Goal: Information Seeking & Learning: Learn about a topic

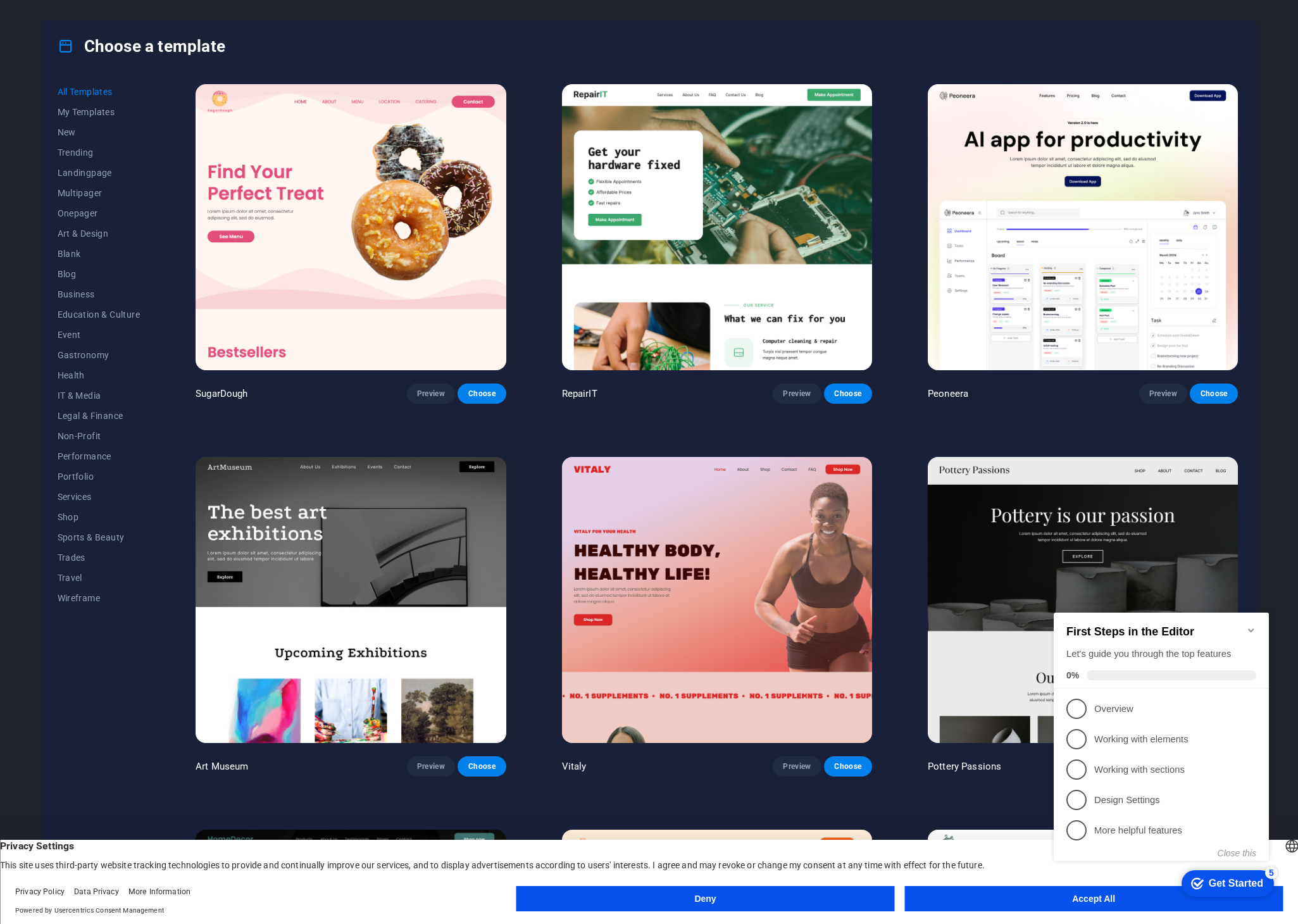
click at [1093, 898] on div "checkmark Get Started 5 First Steps in the Editor Let's guide you through the t…" at bounding box center [1163, 748] width 230 height 308
click at [1249, 625] on icon "Minimize checklist" at bounding box center [1251, 630] width 10 height 10
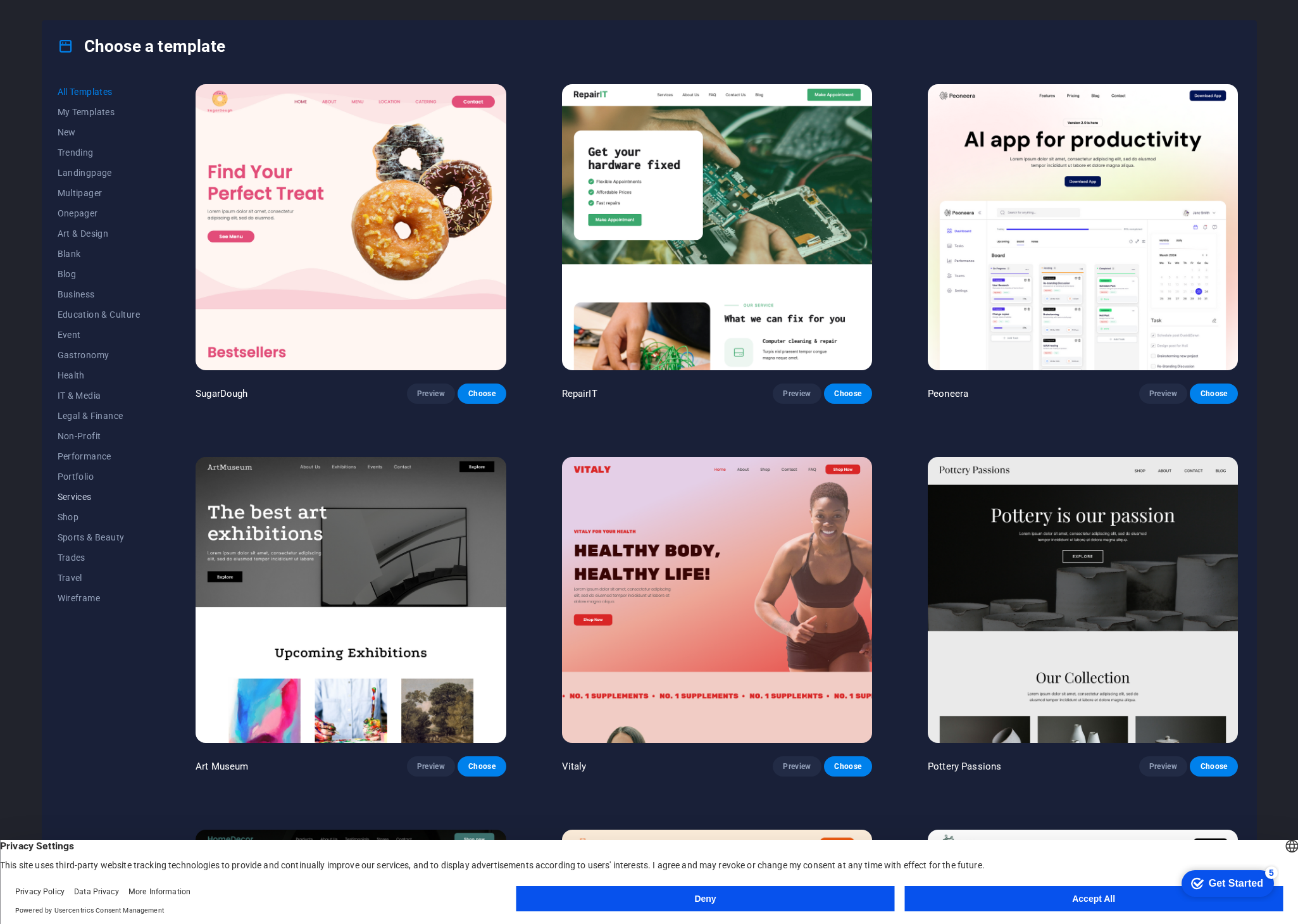
click at [83, 495] on span "Services" at bounding box center [99, 497] width 83 height 10
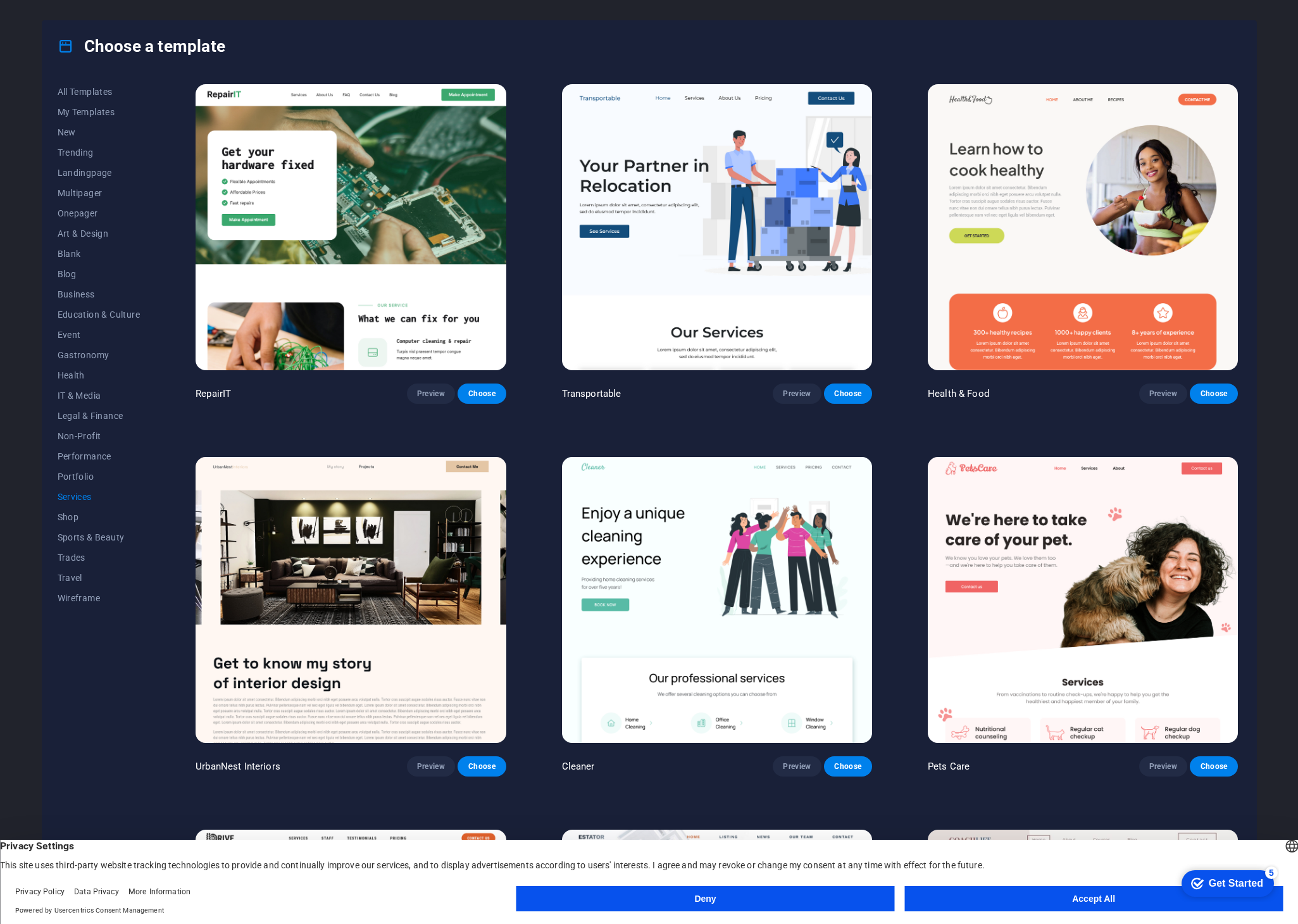
click at [1097, 899] on button "Accept All" at bounding box center [1093, 898] width 378 height 25
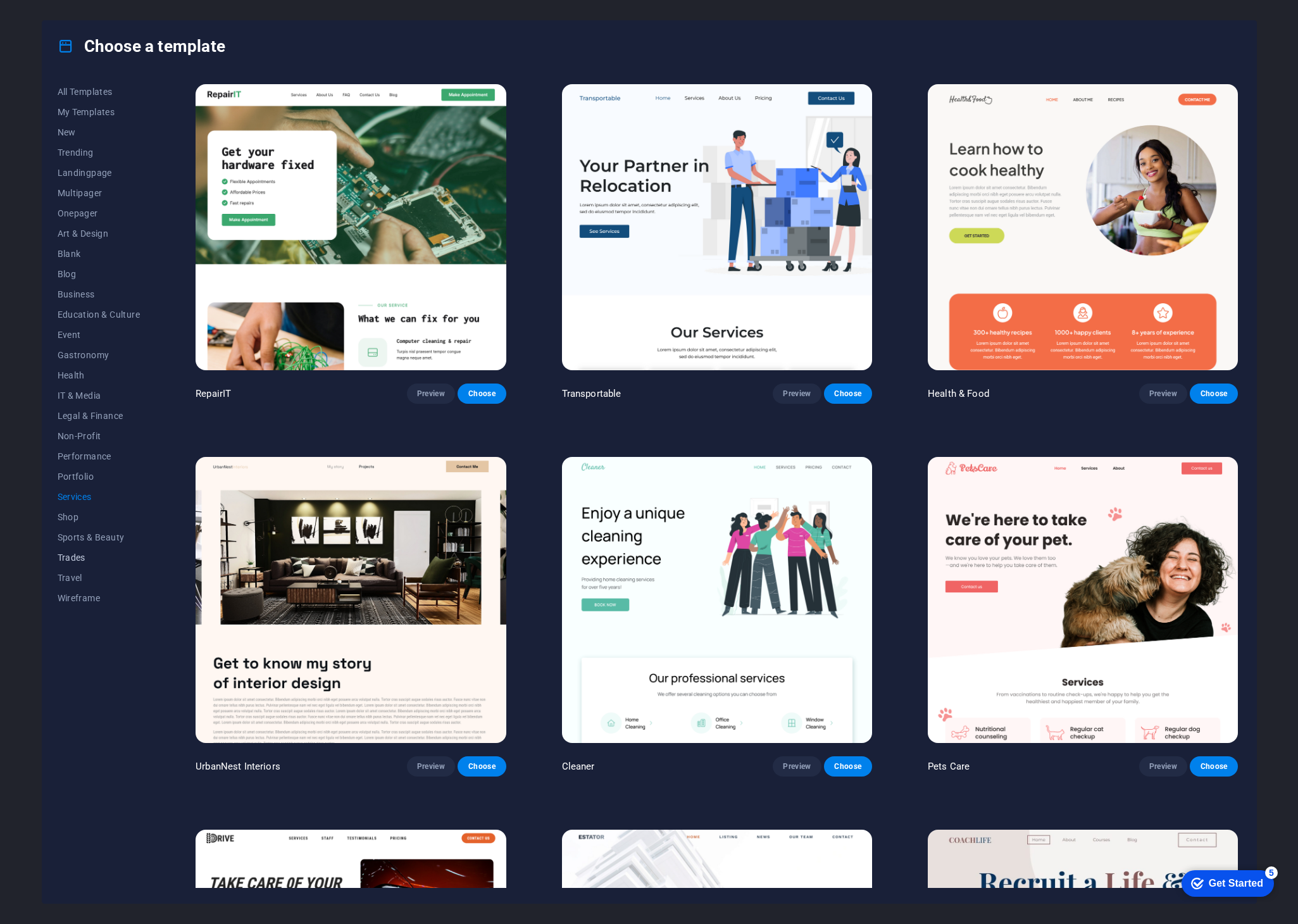
click at [80, 556] on span "Trades" at bounding box center [99, 557] width 83 height 10
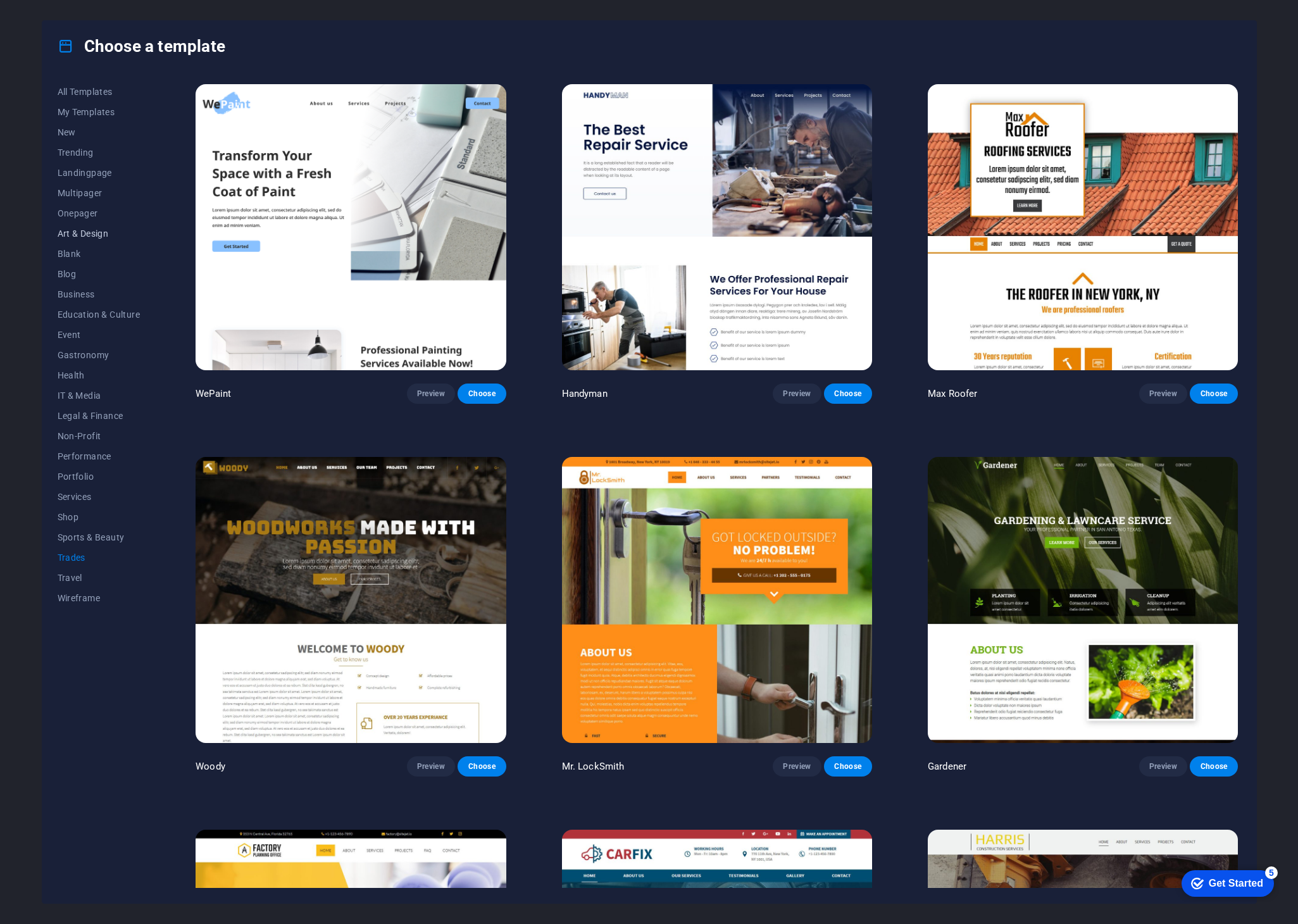
click at [100, 233] on span "Art & Design" at bounding box center [99, 233] width 83 height 10
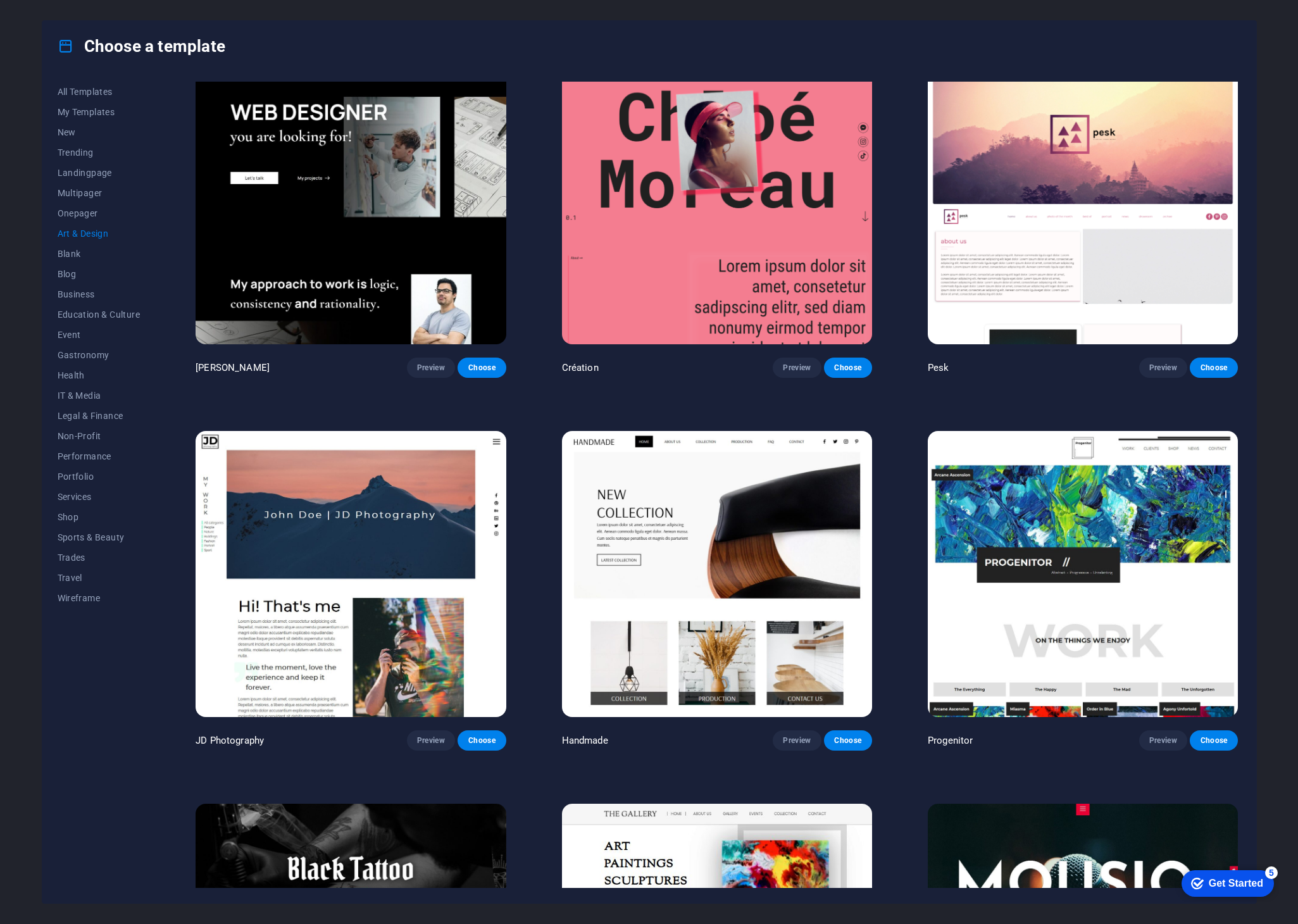
scroll to position [188, 0]
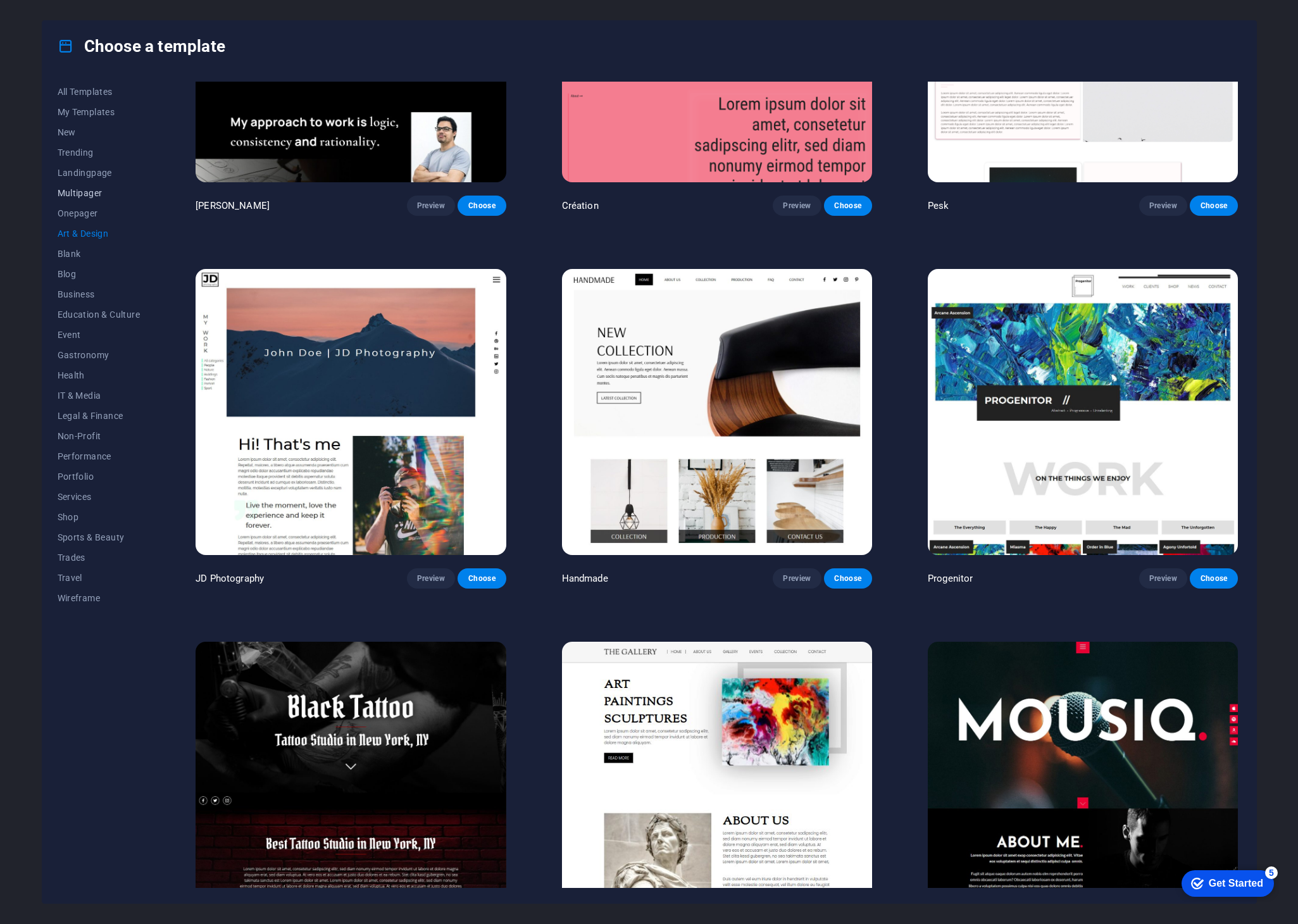
click at [89, 191] on span "Multipager" at bounding box center [99, 193] width 83 height 10
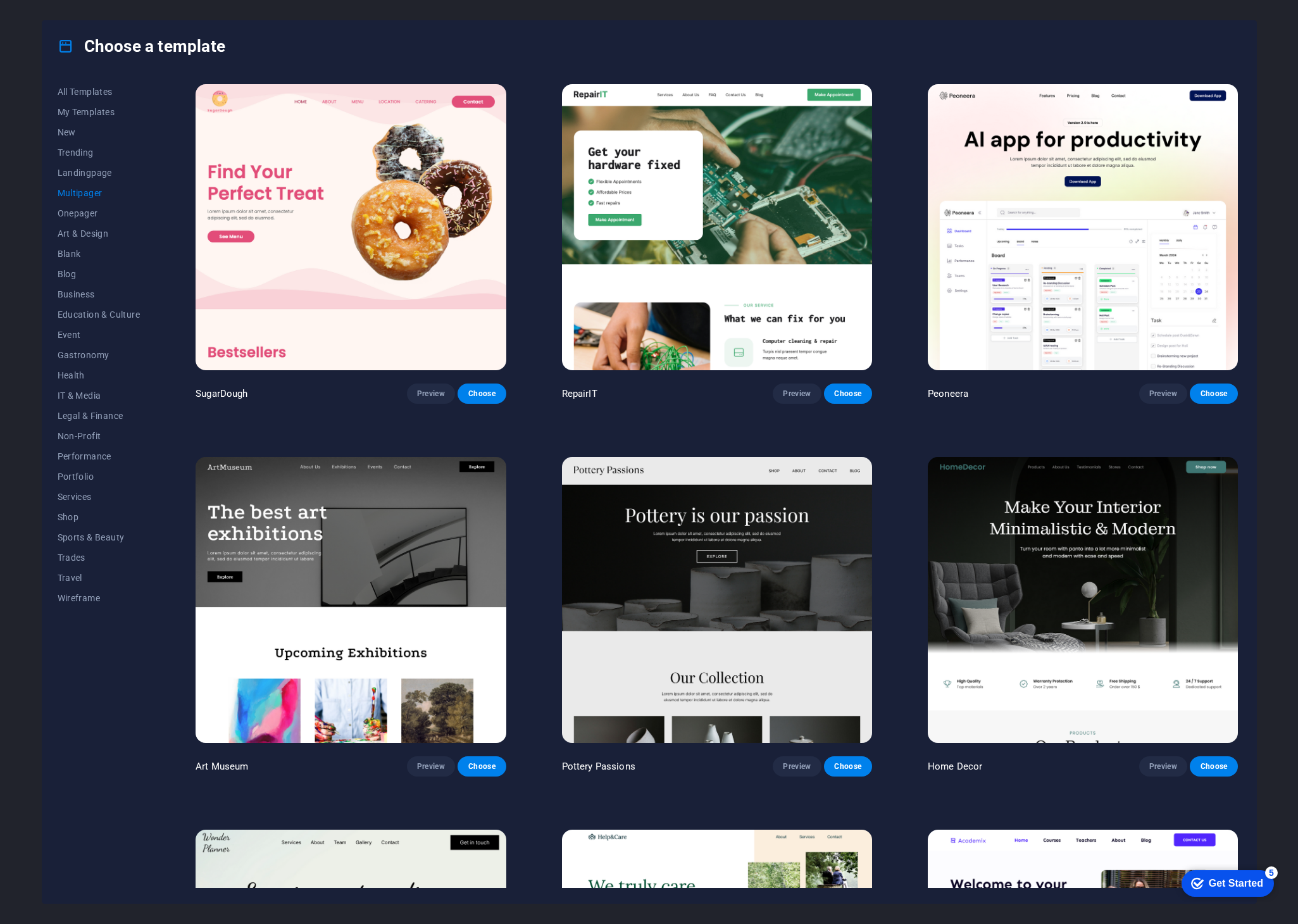
scroll to position [4357, 0]
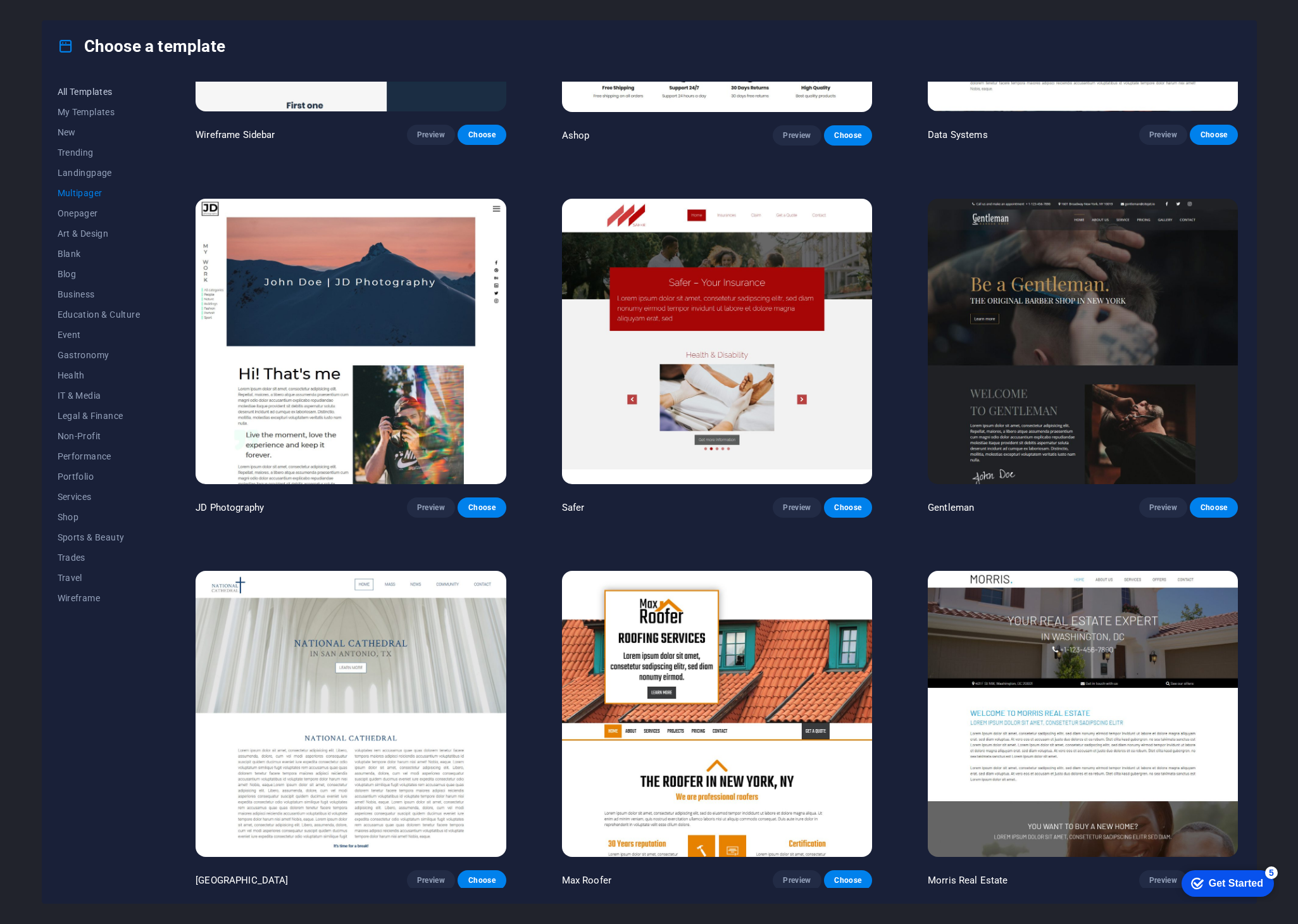
click at [96, 91] on span "All Templates" at bounding box center [99, 92] width 83 height 10
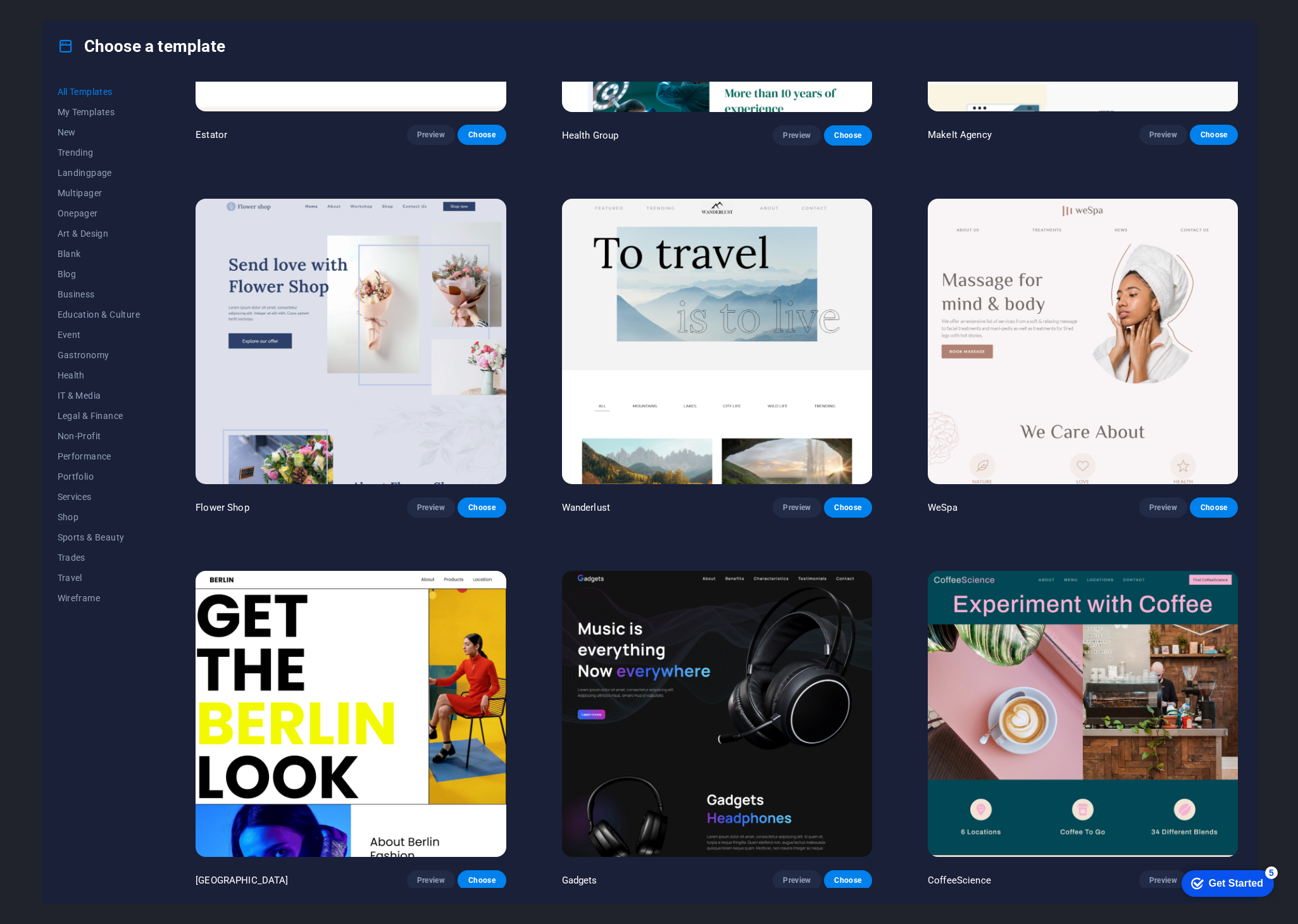
scroll to position [7695, 0]
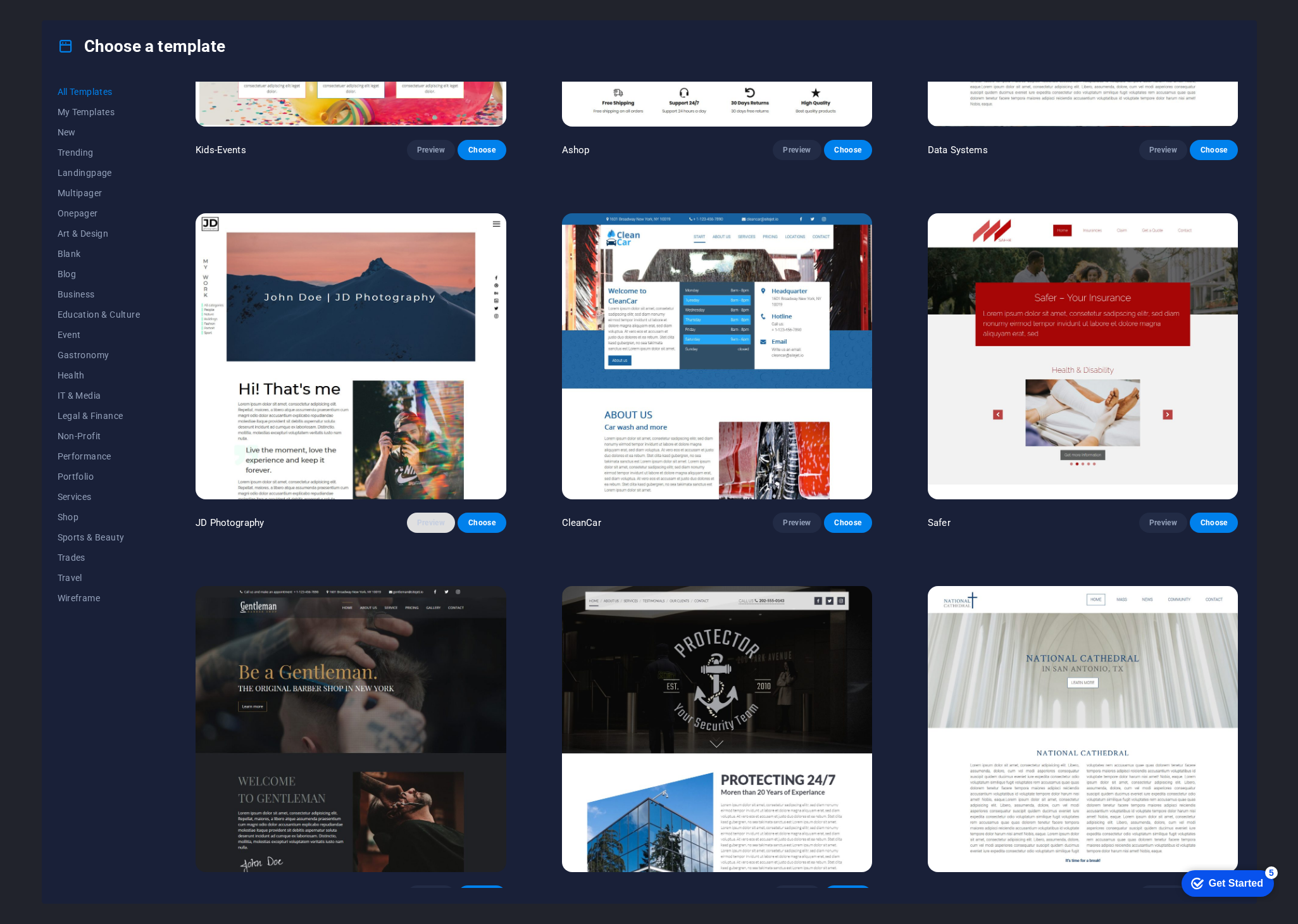
click at [432, 518] on span "Preview" at bounding box center [431, 523] width 28 height 10
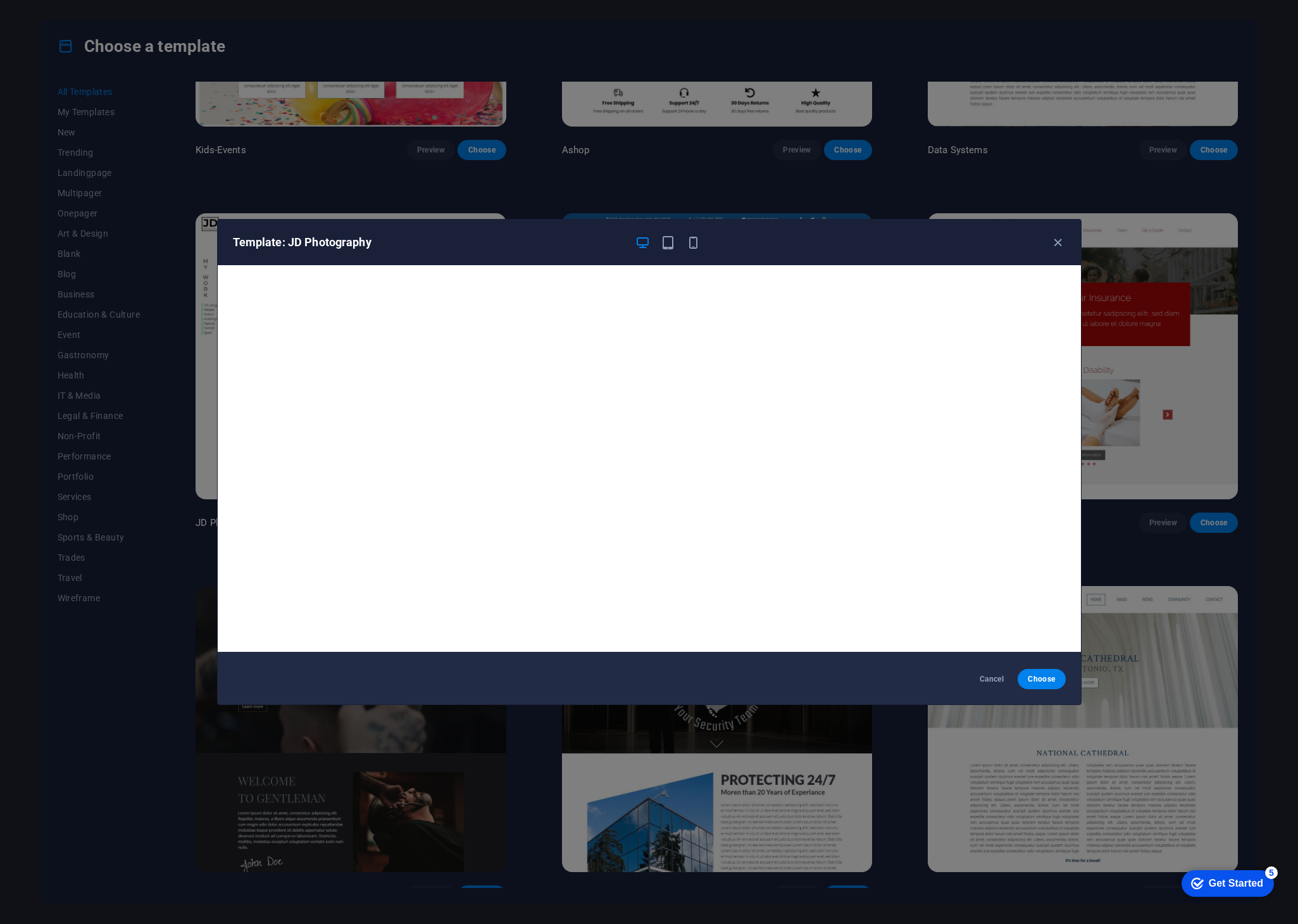
scroll to position [2, 0]
click at [1061, 244] on icon "button" at bounding box center [1058, 243] width 15 height 15
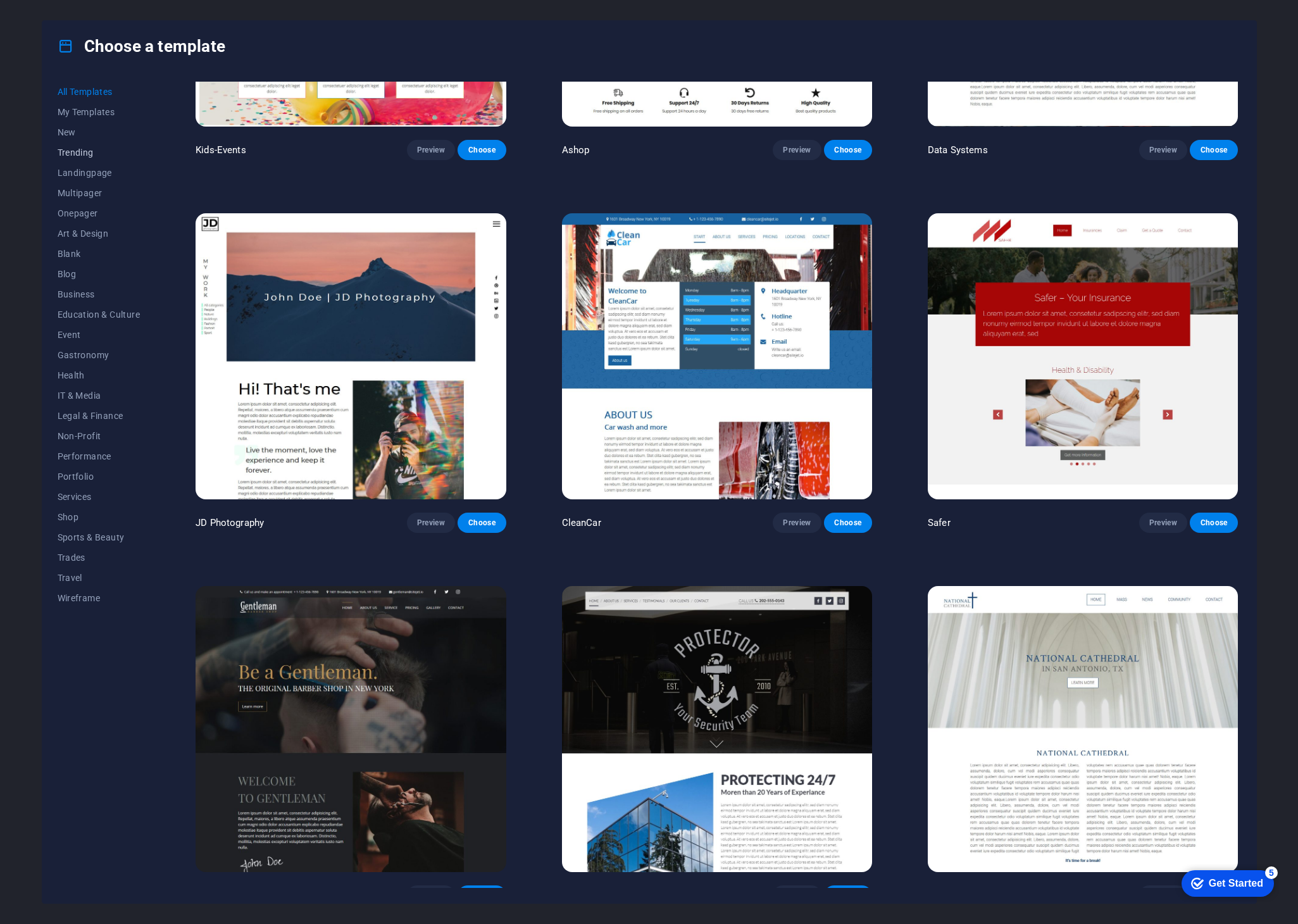
click at [81, 147] on button "Trending" at bounding box center [99, 152] width 83 height 21
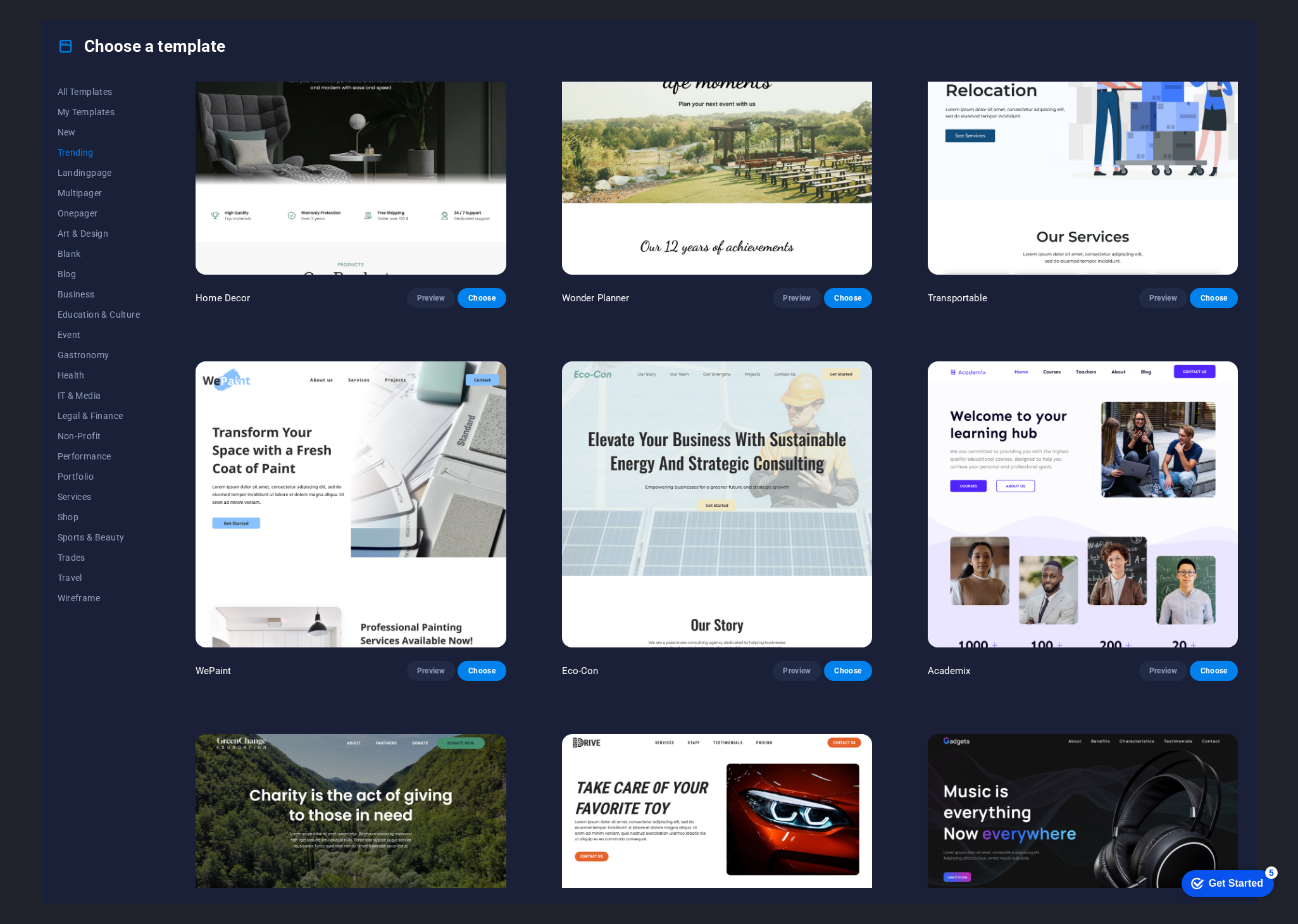
scroll to position [0, 0]
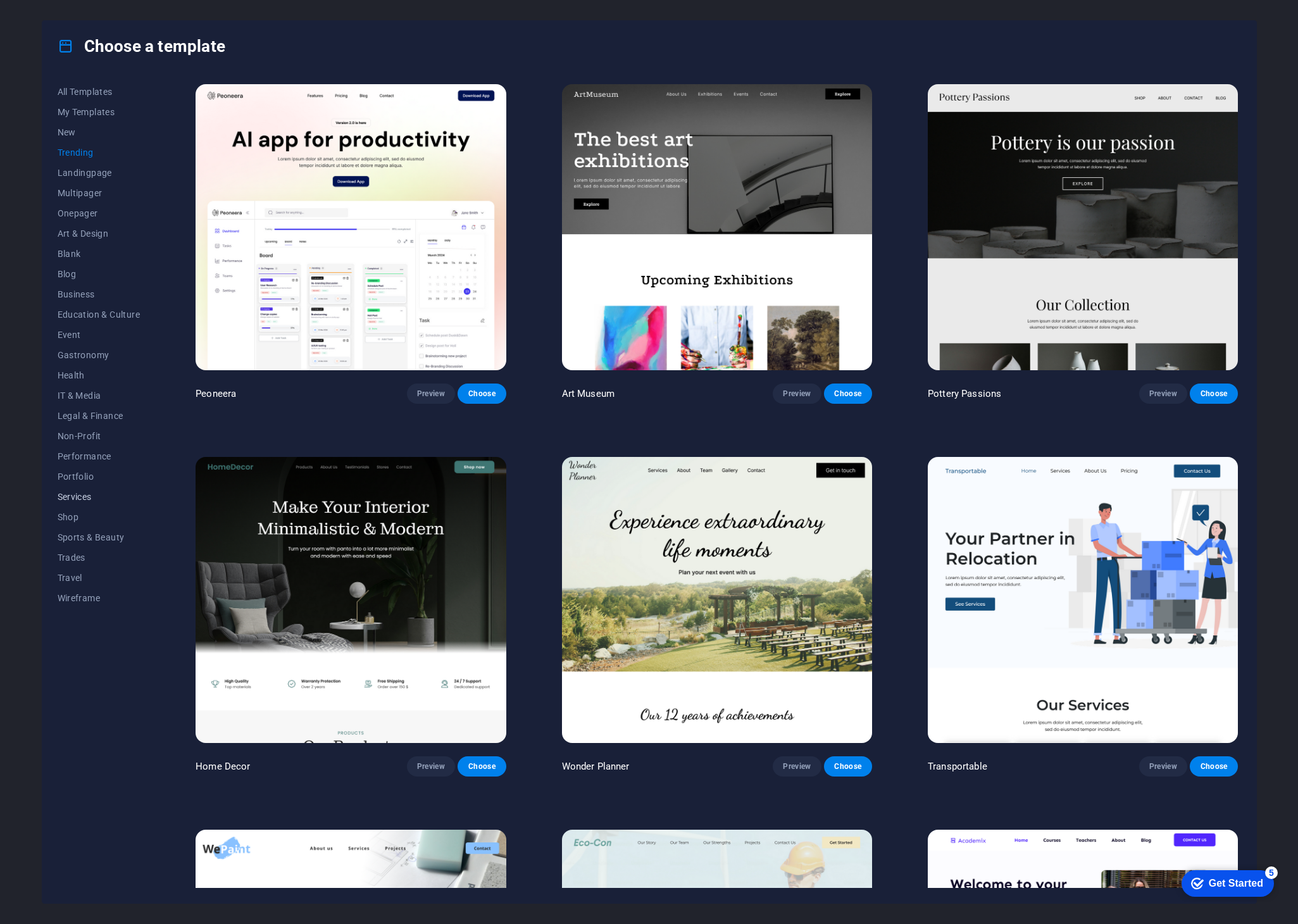
click at [83, 492] on span "Services" at bounding box center [99, 497] width 83 height 10
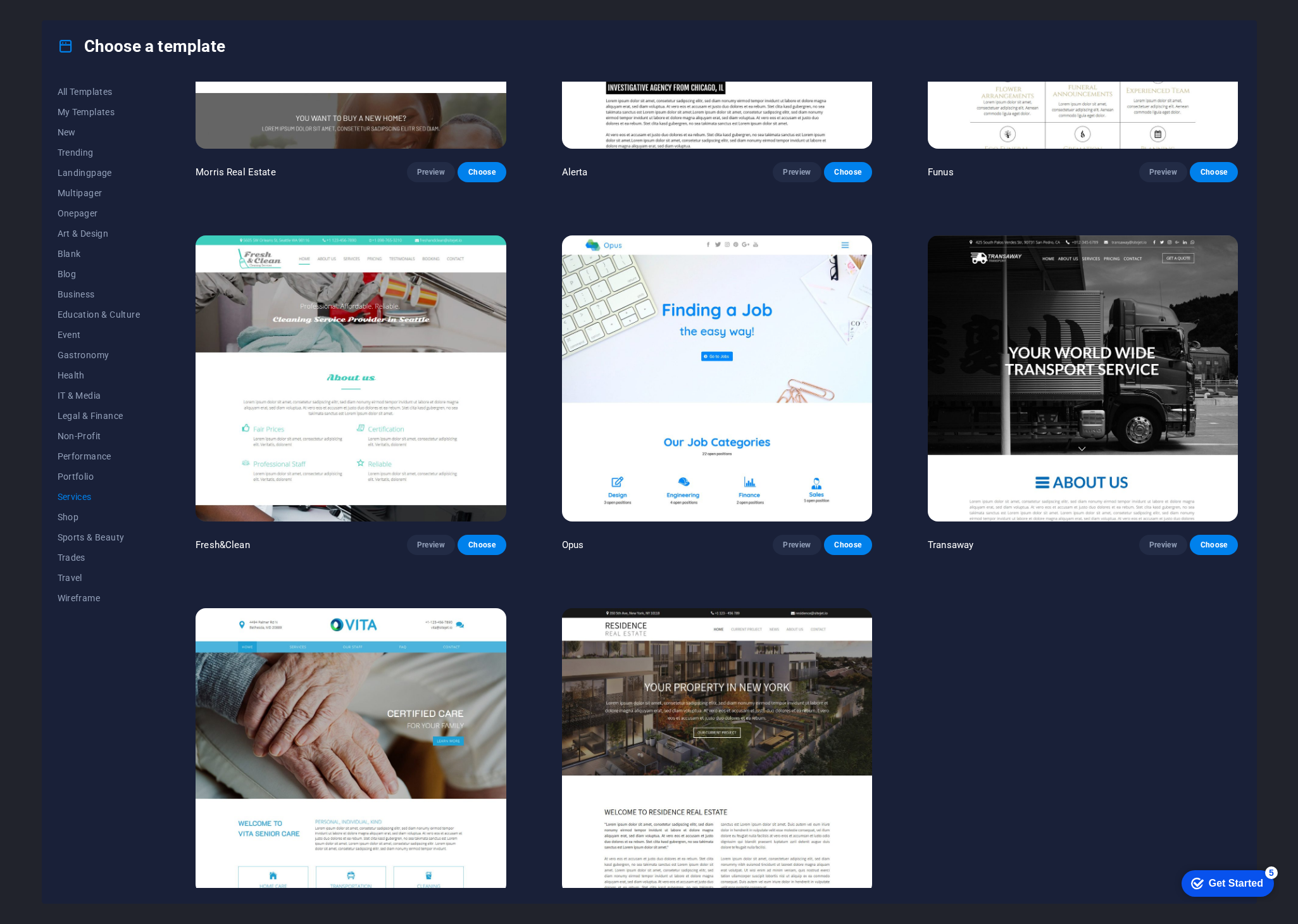
scroll to position [1739, 0]
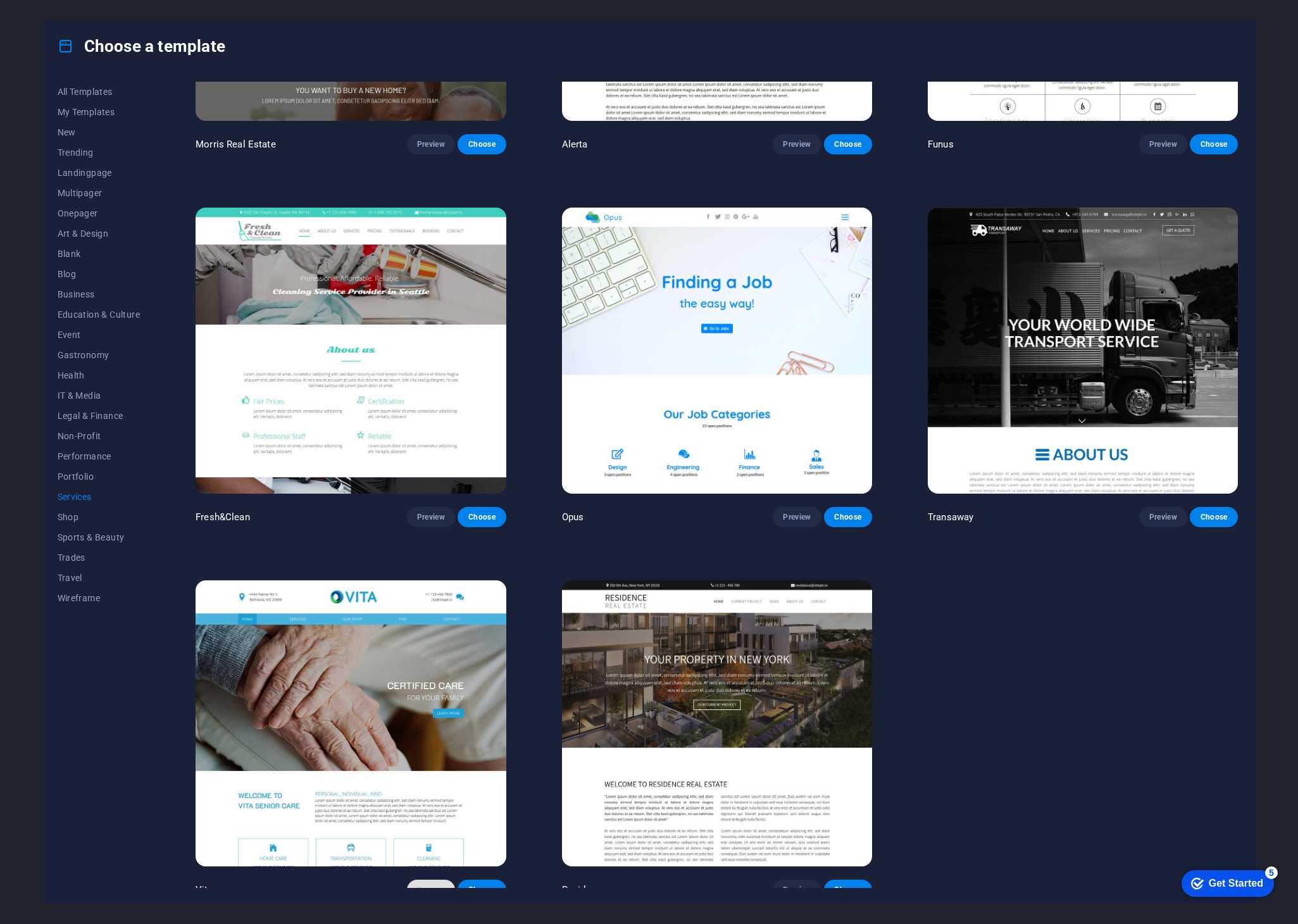
click at [434, 884] on span "Preview" at bounding box center [431, 889] width 28 height 10
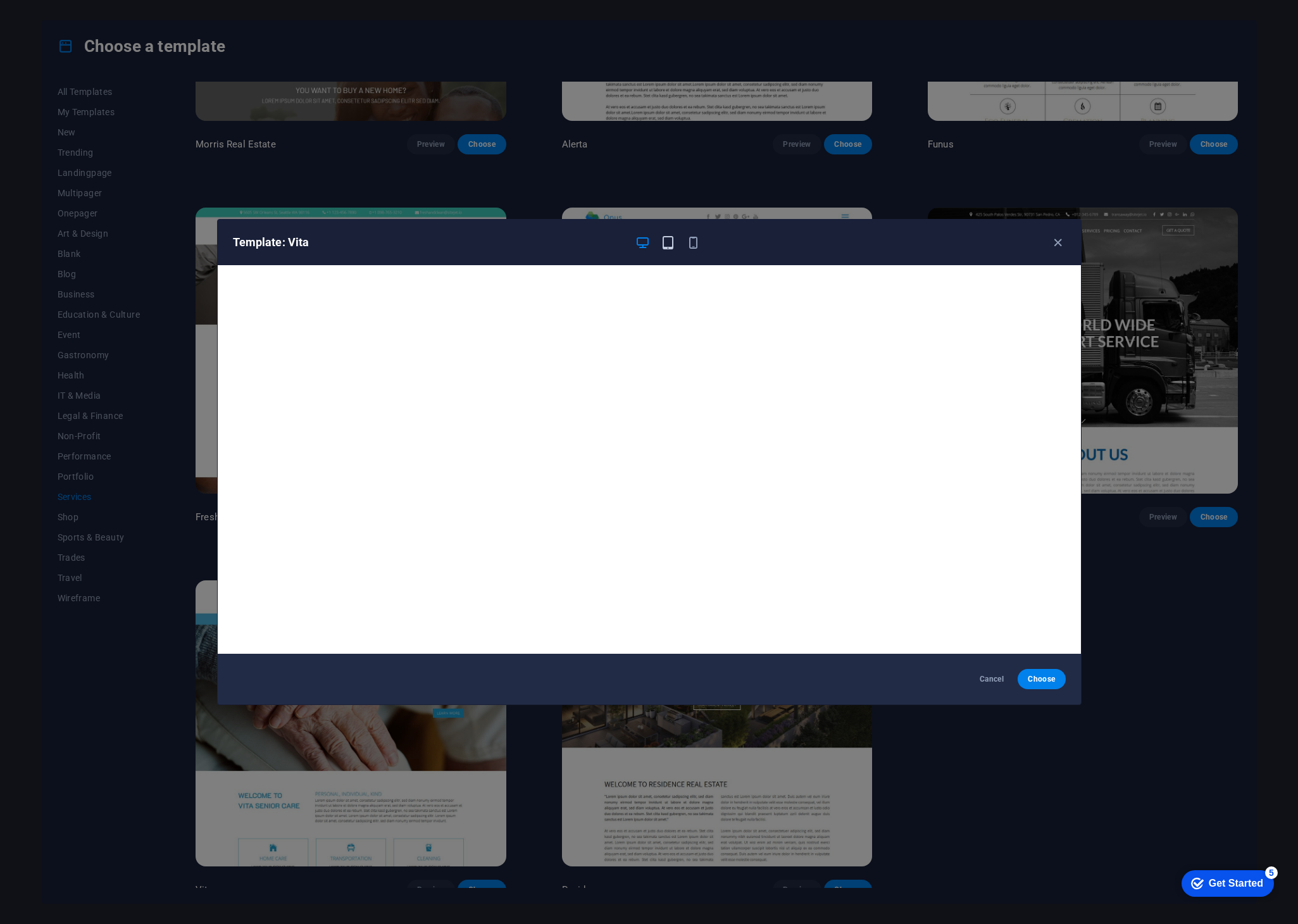
click at [671, 248] on icon "button" at bounding box center [668, 243] width 15 height 15
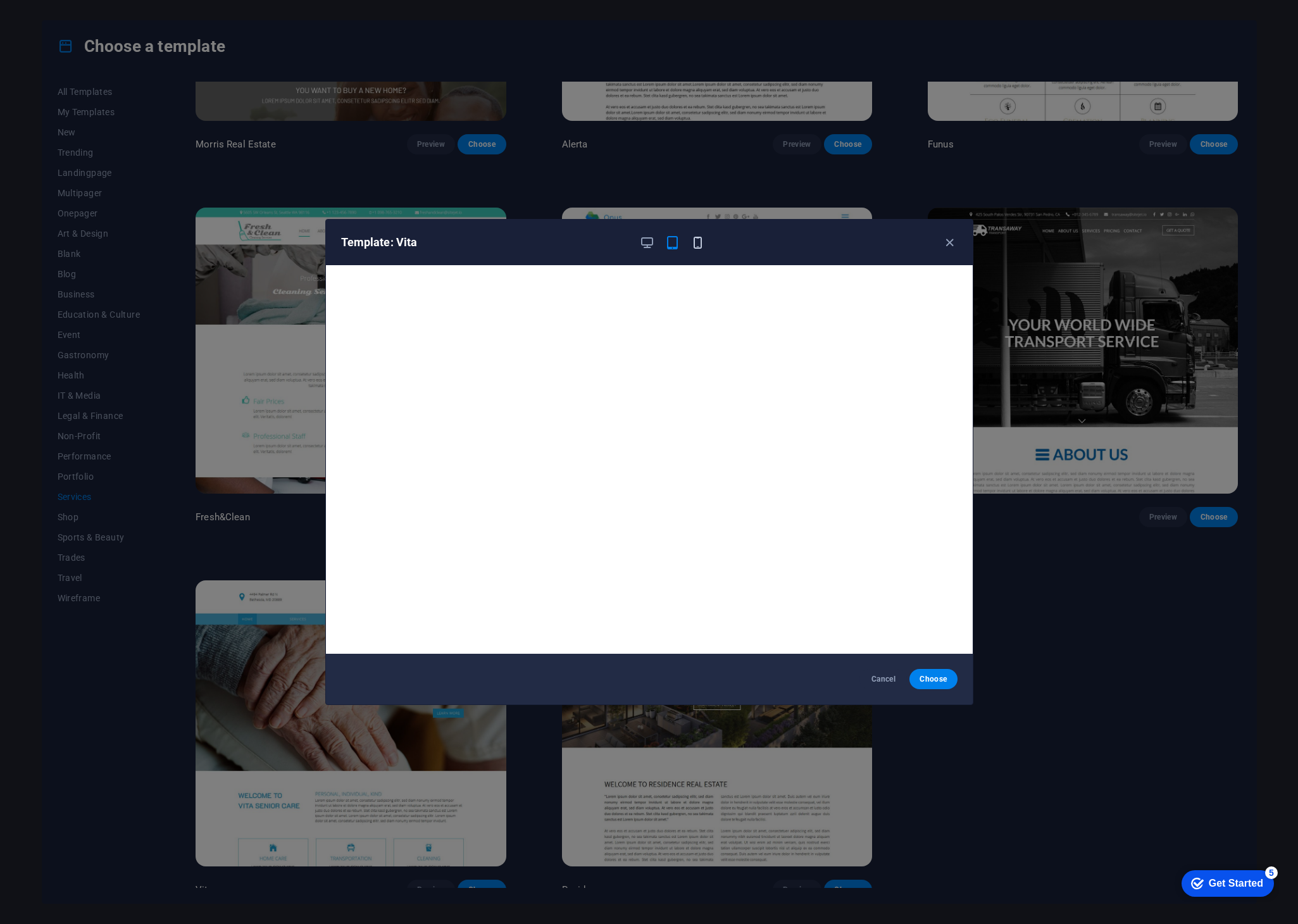
click at [697, 244] on icon "button" at bounding box center [698, 243] width 15 height 15
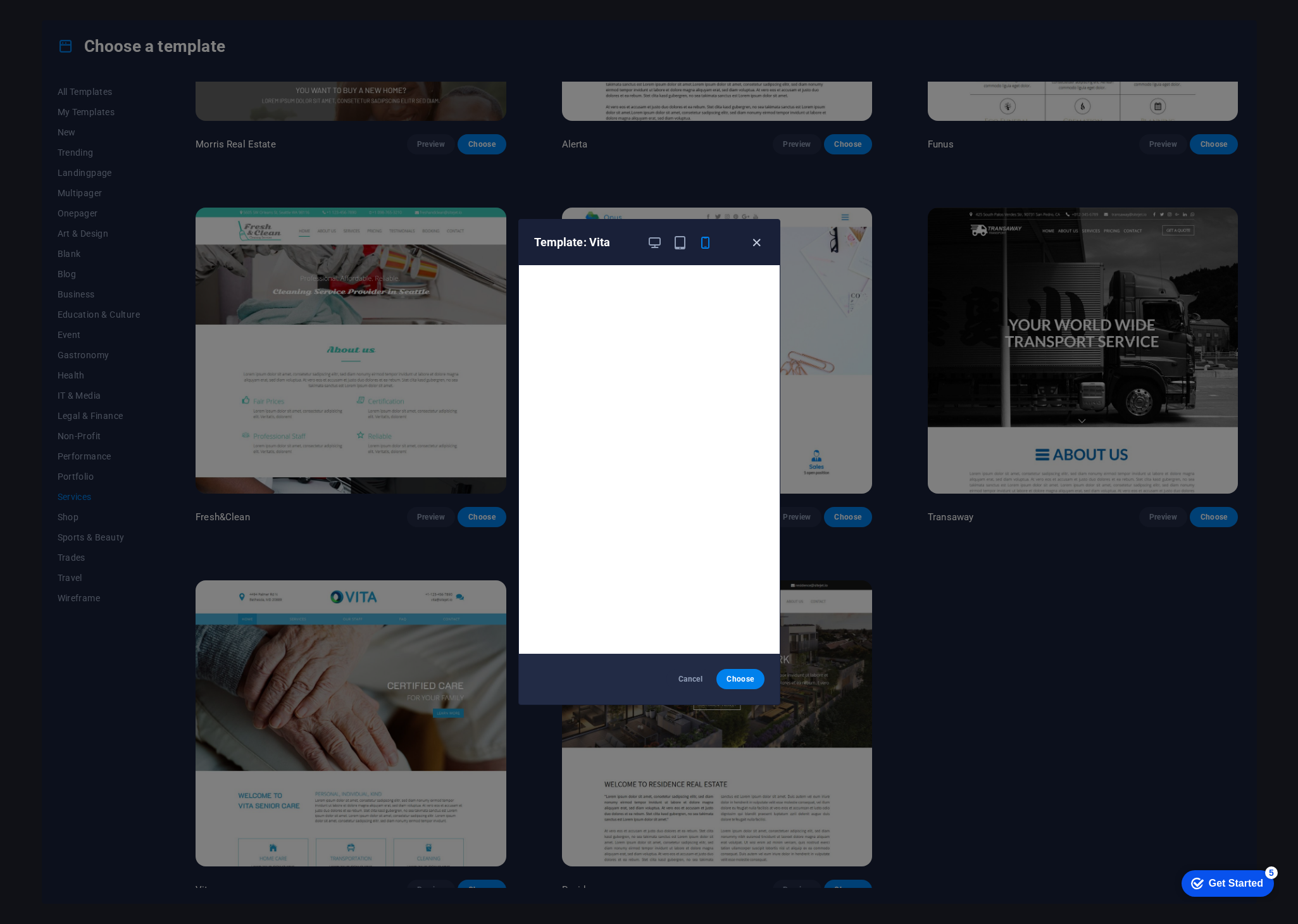
click at [759, 240] on icon "button" at bounding box center [757, 243] width 15 height 15
